Goal: Check status: Check status

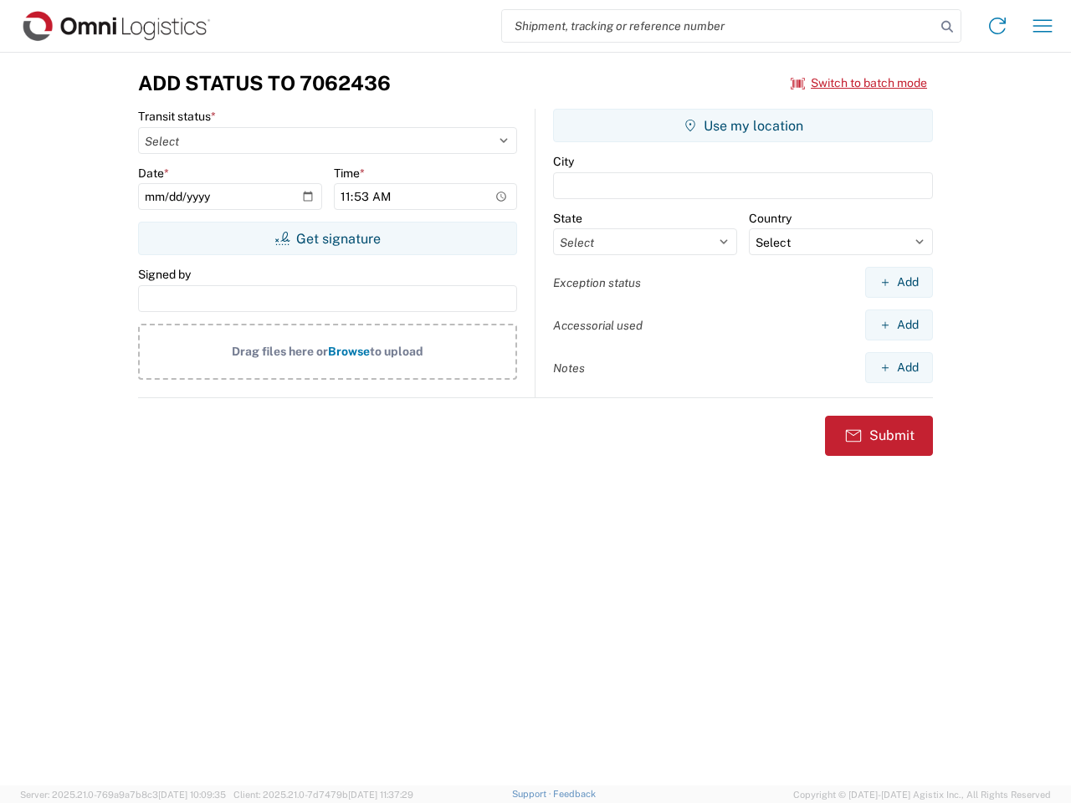
click at [719, 26] on input "search" at bounding box center [718, 26] width 433 height 32
click at [947, 27] on icon at bounding box center [946, 26] width 23 height 23
click at [997, 26] on icon at bounding box center [997, 26] width 27 height 27
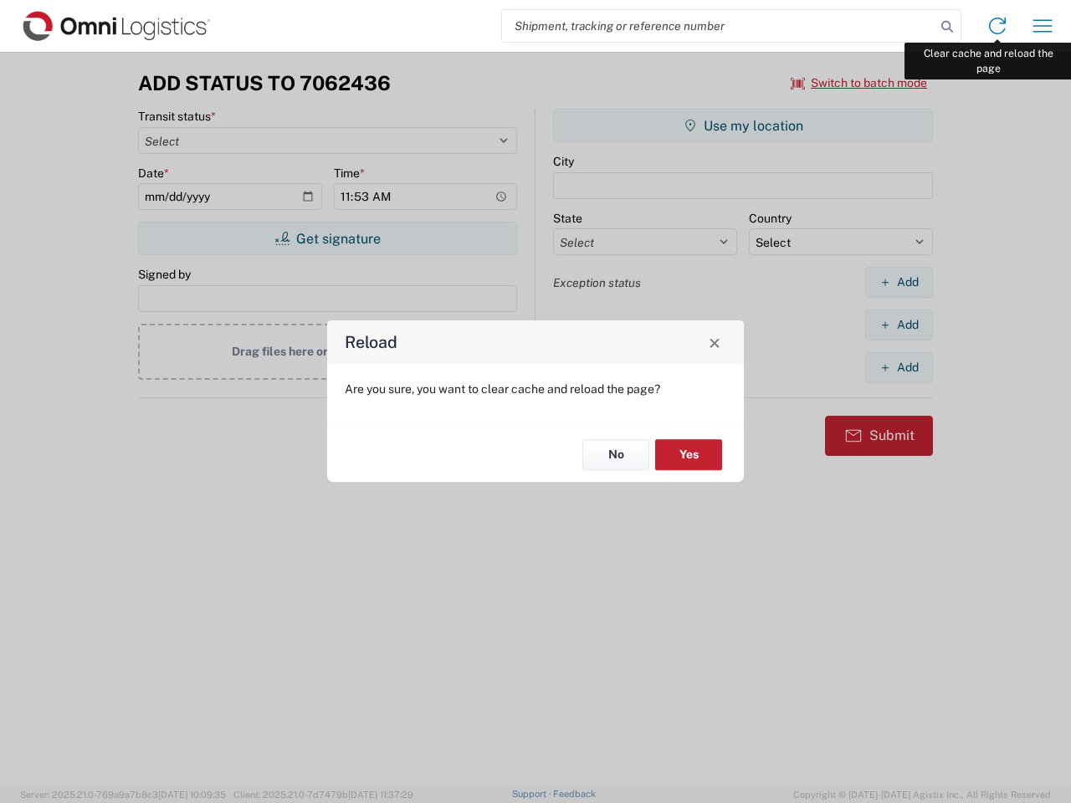
click at [1042, 26] on div "Reload Are you sure, you want to clear cache and reload the page? No Yes" at bounding box center [535, 401] width 1071 height 803
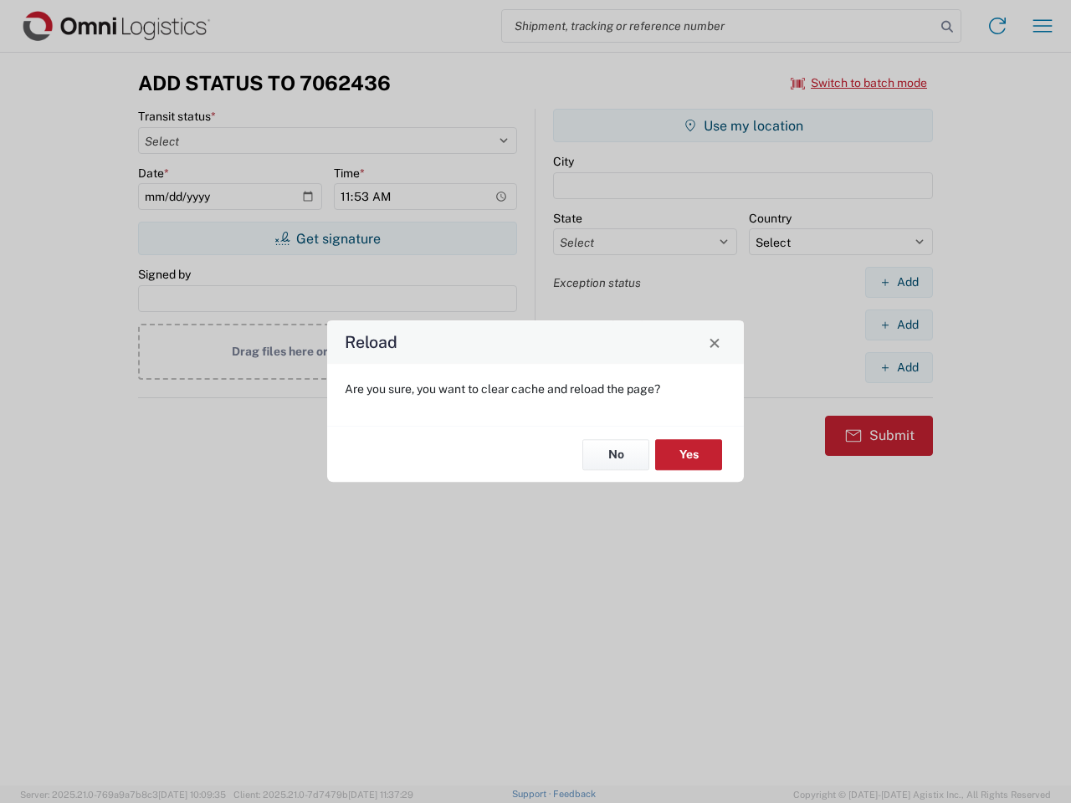
click at [859, 83] on div "Reload Are you sure, you want to clear cache and reload the page? No Yes" at bounding box center [535, 401] width 1071 height 803
click at [327, 238] on div "Reload Are you sure, you want to clear cache and reload the page? No Yes" at bounding box center [535, 401] width 1071 height 803
click at [743, 125] on div "Reload Are you sure, you want to clear cache and reload the page? No Yes" at bounding box center [535, 401] width 1071 height 803
click at [898, 282] on div "Reload Are you sure, you want to clear cache and reload the page? No Yes" at bounding box center [535, 401] width 1071 height 803
click at [898, 325] on div "Reload Are you sure, you want to clear cache and reload the page? No Yes" at bounding box center [535, 401] width 1071 height 803
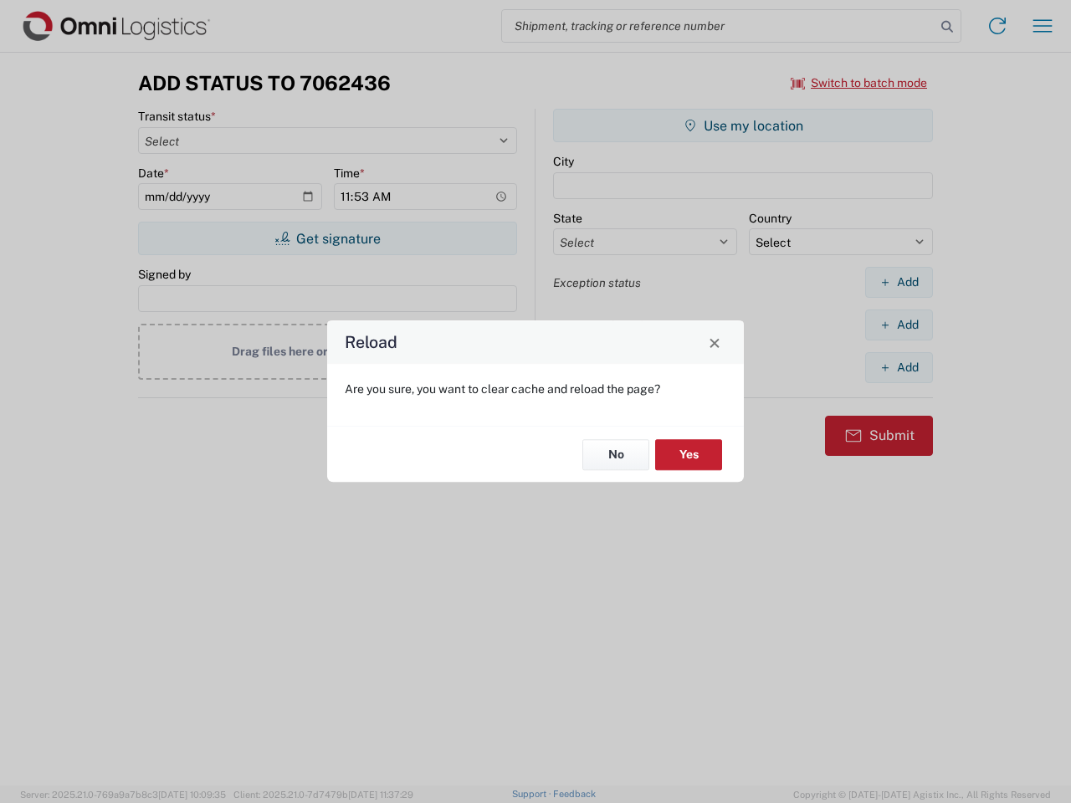
click at [898, 367] on div "Reload Are you sure, you want to clear cache and reload the page? No Yes" at bounding box center [535, 401] width 1071 height 803
